Goal: Information Seeking & Learning: Check status

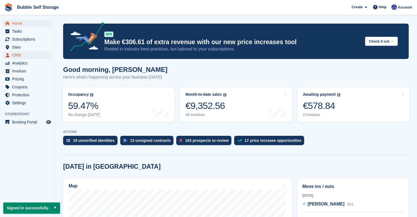
click at [13, 54] on span "CRM" at bounding box center [28, 55] width 33 height 8
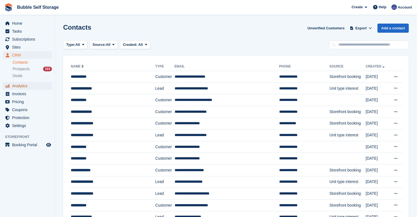
click at [16, 85] on span "Analytics" at bounding box center [28, 86] width 33 height 8
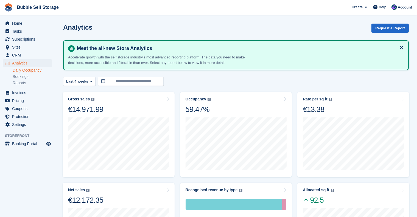
click at [15, 68] on link "Daily Occupancy" at bounding box center [32, 70] width 39 height 5
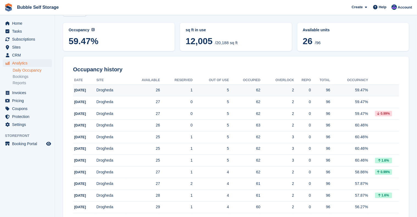
scroll to position [38, 0]
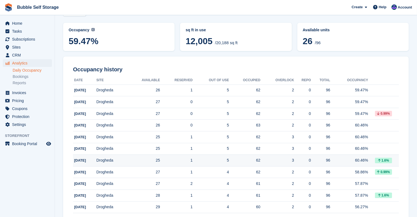
click at [365, 161] on td "60.46%" at bounding box center [349, 161] width 38 height 12
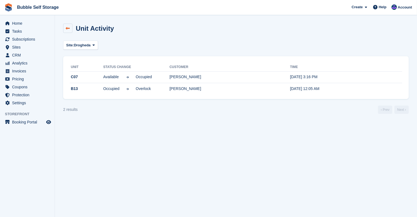
click at [71, 30] on link at bounding box center [67, 28] width 9 height 9
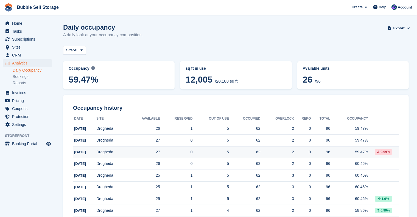
click at [103, 151] on td "Drogheda" at bounding box center [111, 152] width 30 height 12
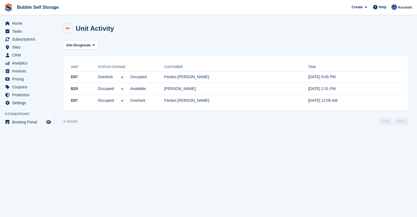
click at [69, 28] on icon at bounding box center [68, 28] width 4 height 4
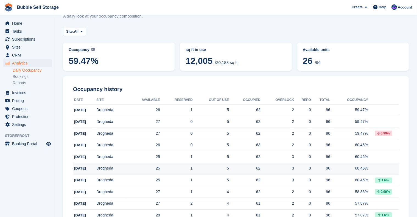
scroll to position [19, 0]
click at [20, 23] on span "Home" at bounding box center [28, 23] width 33 height 8
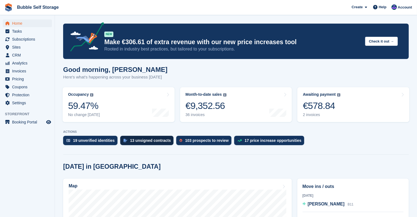
click at [141, 140] on div "13 unsigned contracts" at bounding box center [150, 140] width 41 height 4
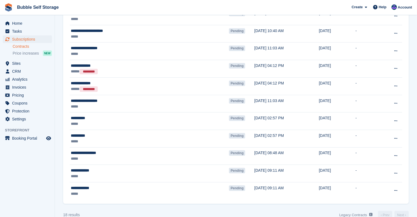
scroll to position [199, 0]
